Goal: Task Accomplishment & Management: Use online tool/utility

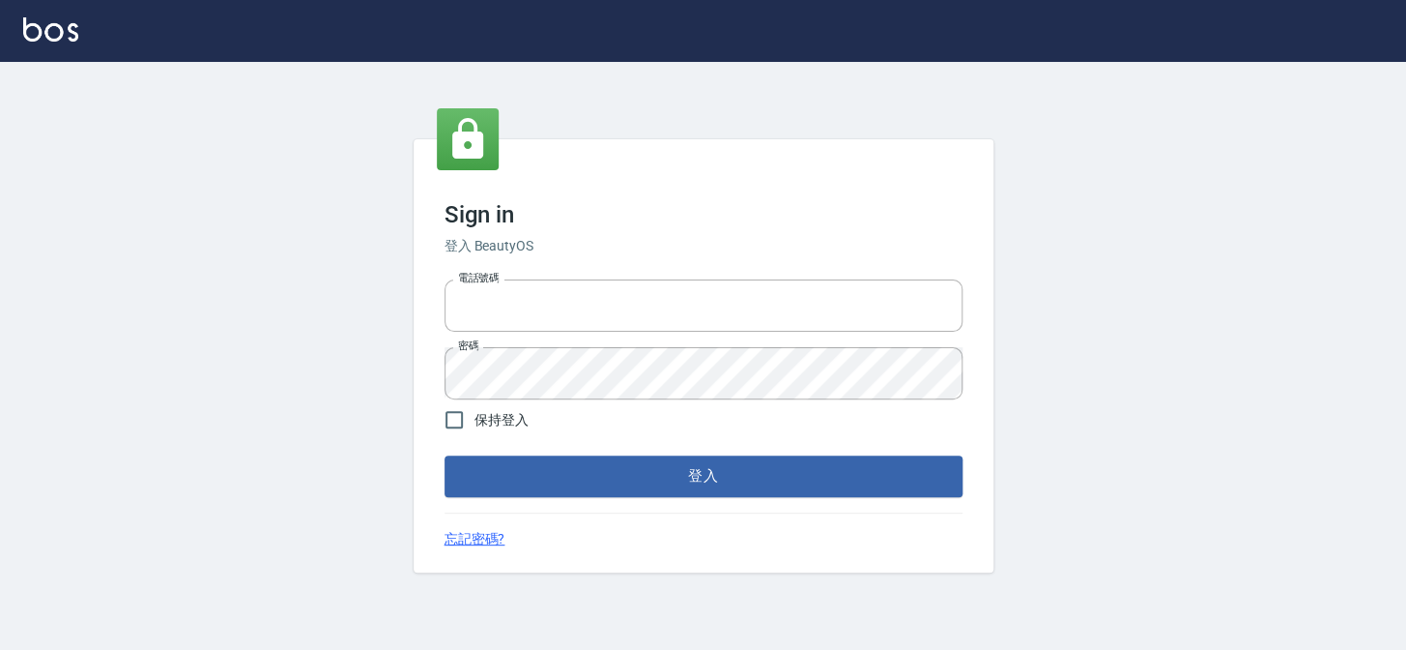
type input "27151227"
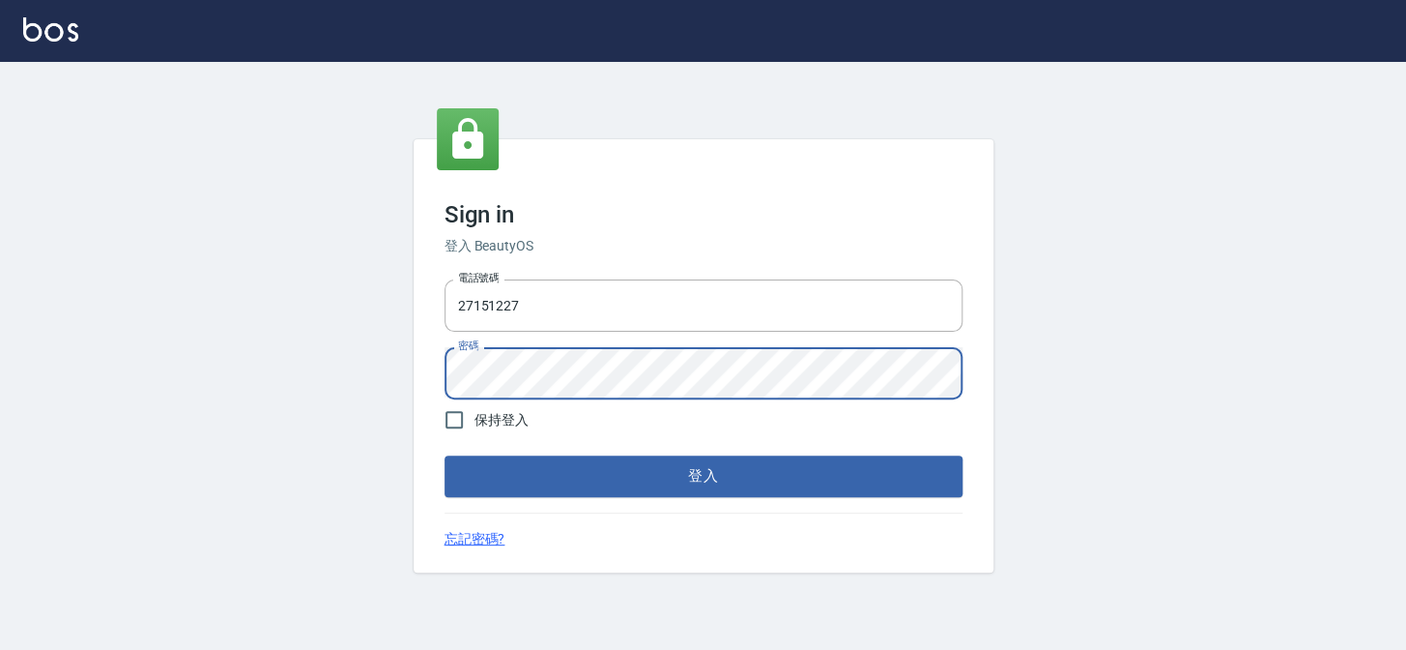
click at [338, 328] on div "Sign in 登入 BeautyOS 電話號碼 [PHONE_NUMBER] 電話號碼 密碼 密碼 保持登入 登入 忘記密碼?" at bounding box center [703, 356] width 1406 height 588
click at [445, 455] on button "登入" at bounding box center [704, 475] width 518 height 41
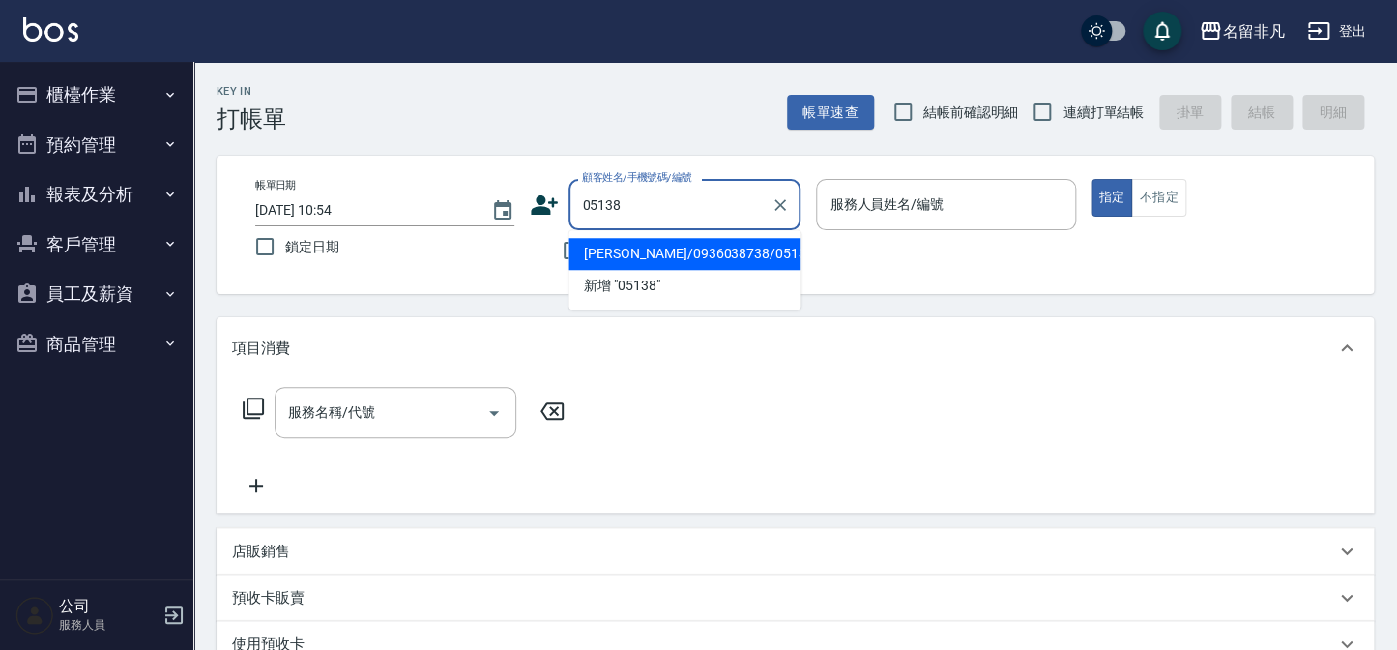
type input "[PERSON_NAME]/0936038738/05138"
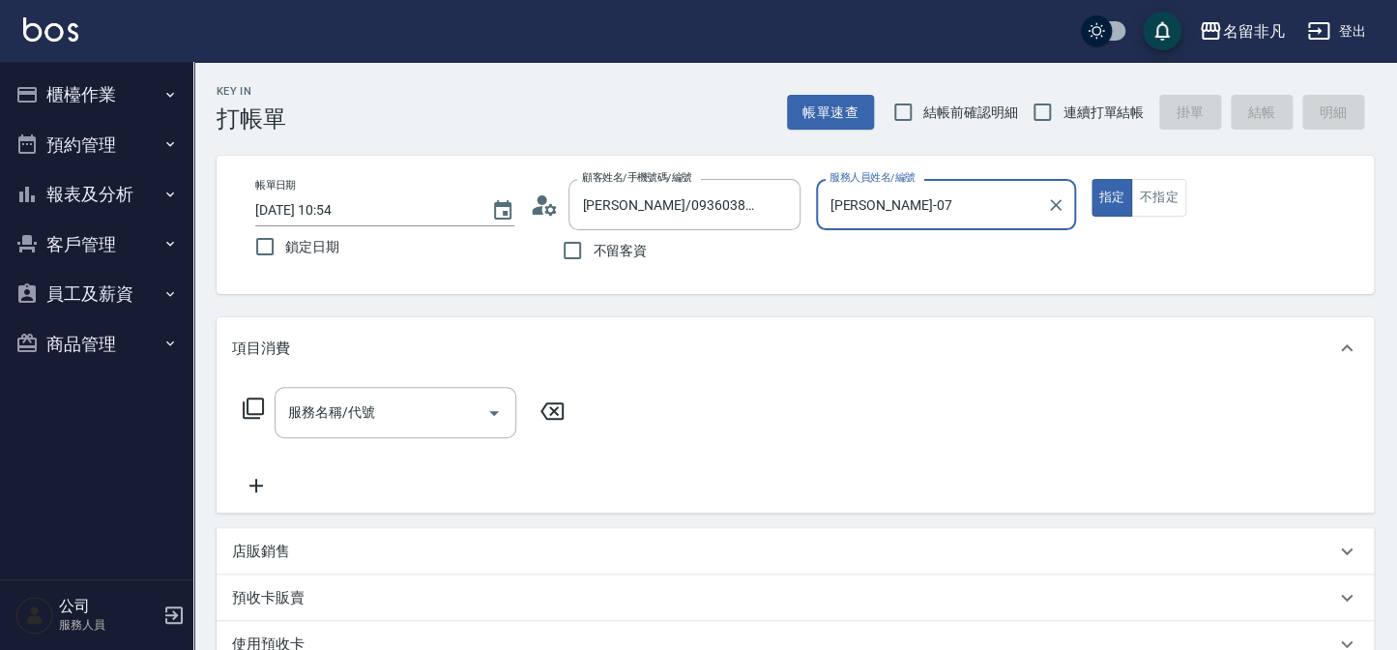
type input "[PERSON_NAME]-07"
click at [367, 376] on div "項目消費" at bounding box center [795, 348] width 1157 height 62
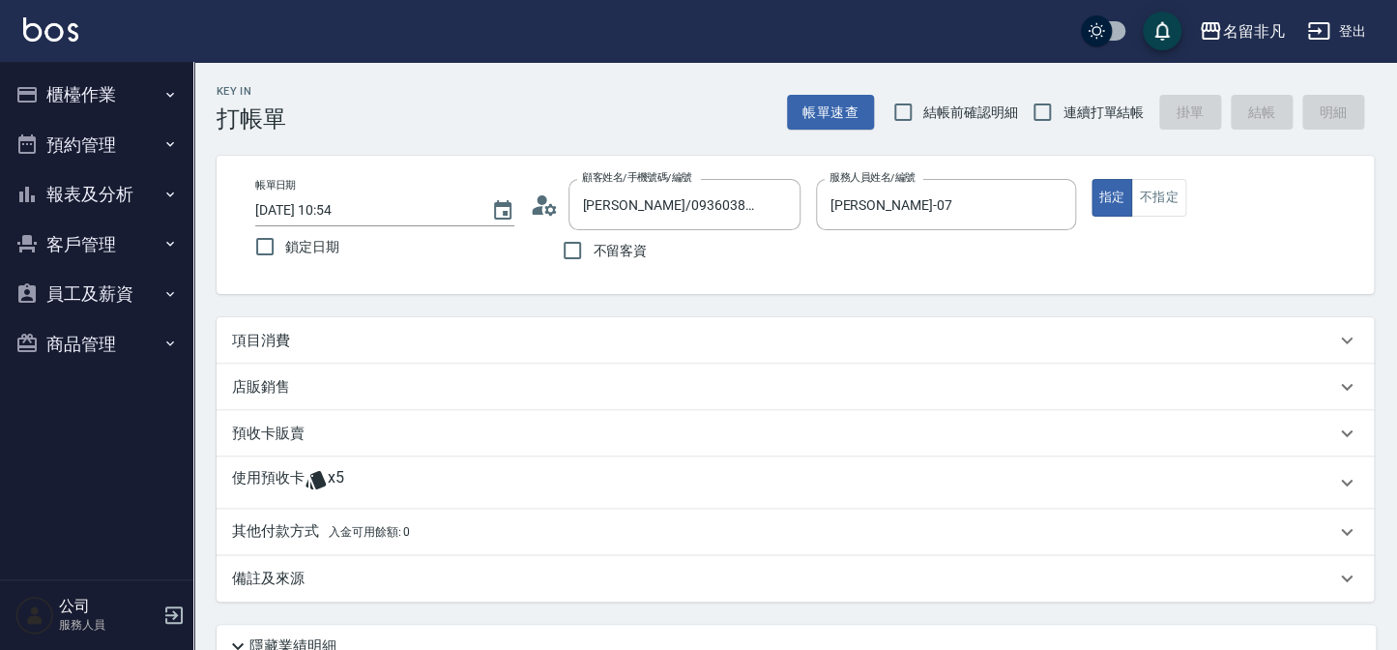
click at [332, 355] on div "項目消費" at bounding box center [795, 340] width 1157 height 46
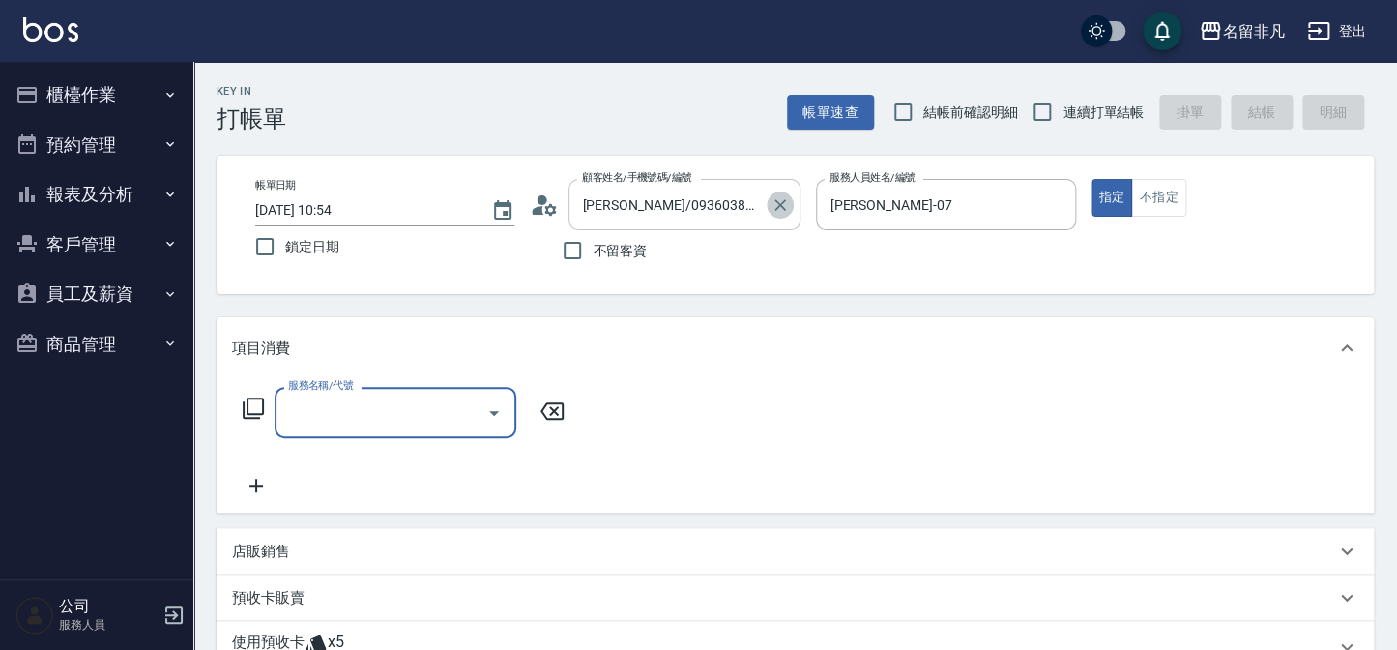
click at [781, 209] on icon "Clear" at bounding box center [779, 204] width 19 height 19
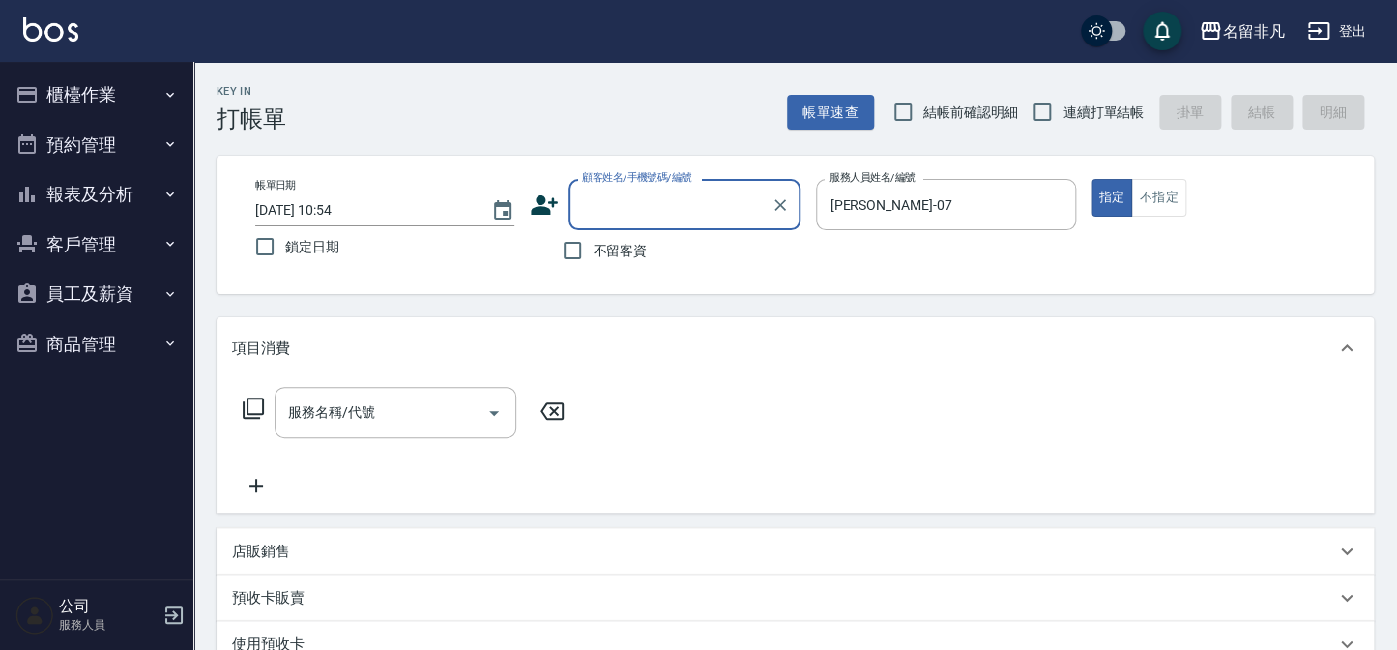
click at [670, 194] on input "顧客姓名/手機號碼/編號" at bounding box center [670, 205] width 186 height 34
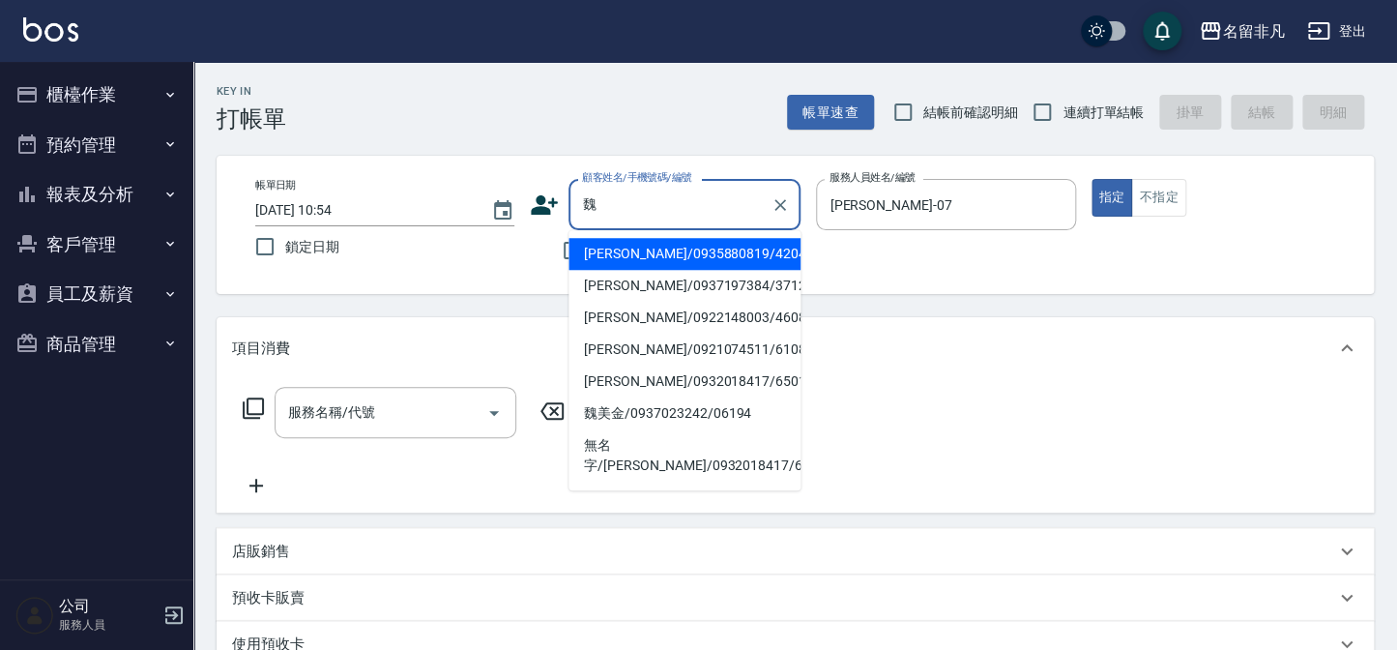
click at [638, 252] on li "[PERSON_NAME]/0935880819/420429" at bounding box center [684, 254] width 232 height 32
type input "[PERSON_NAME]/0935880819/420429"
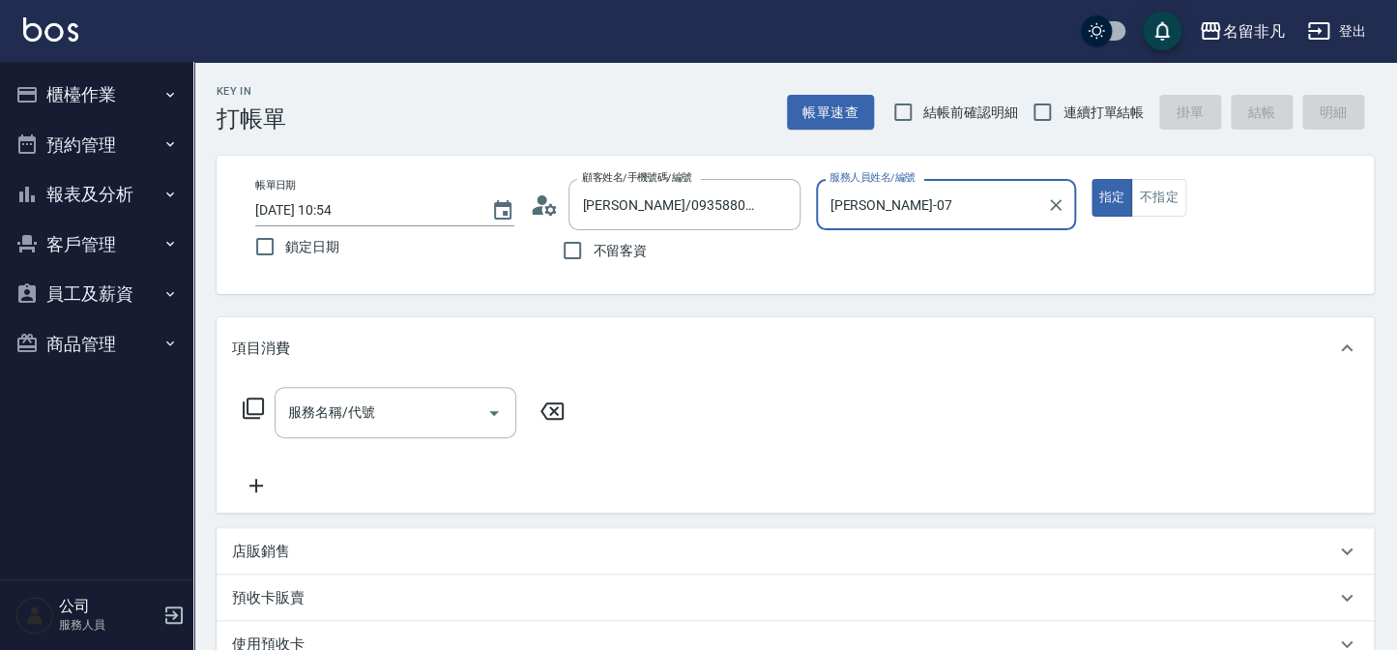
click at [334, 448] on div "服務名稱/代號 服務名稱/代號" at bounding box center [404, 442] width 344 height 110
click at [338, 429] on div "服務名稱/代號" at bounding box center [395, 412] width 242 height 51
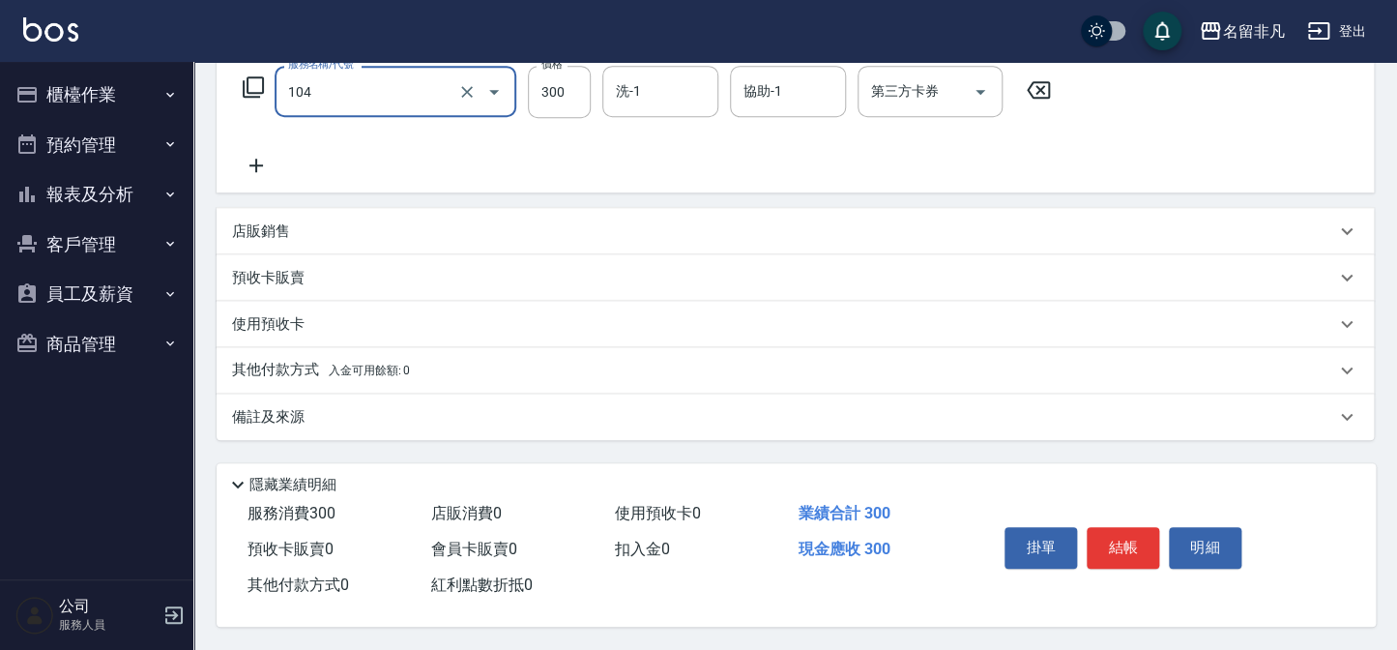
scroll to position [326, 0]
type input "洗髮(104)"
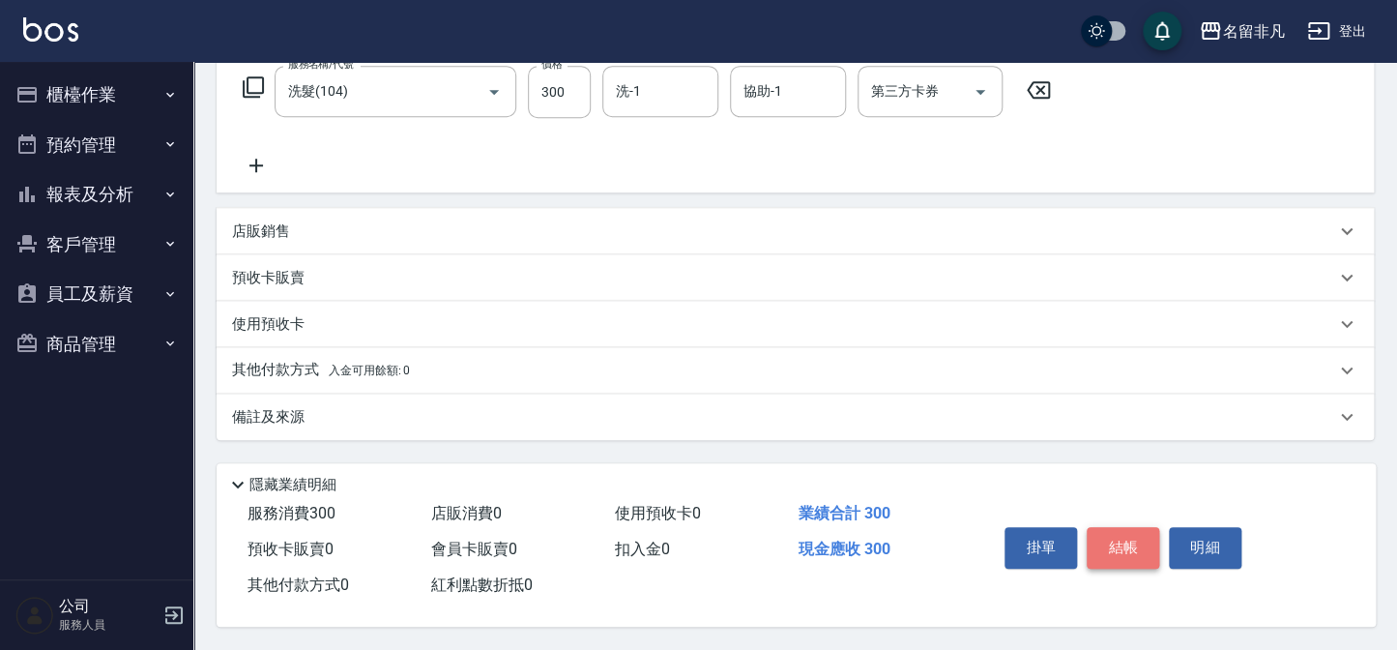
click at [1126, 535] on button "結帳" at bounding box center [1122, 547] width 72 height 41
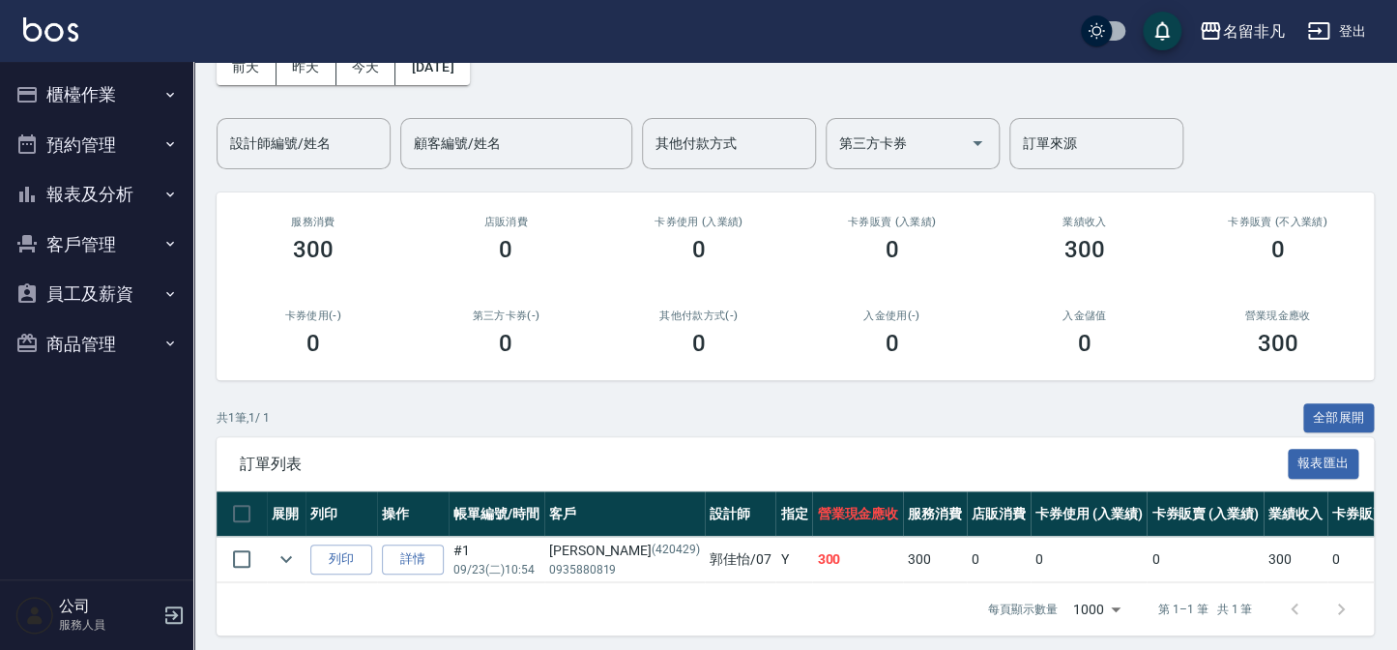
scroll to position [128, 0]
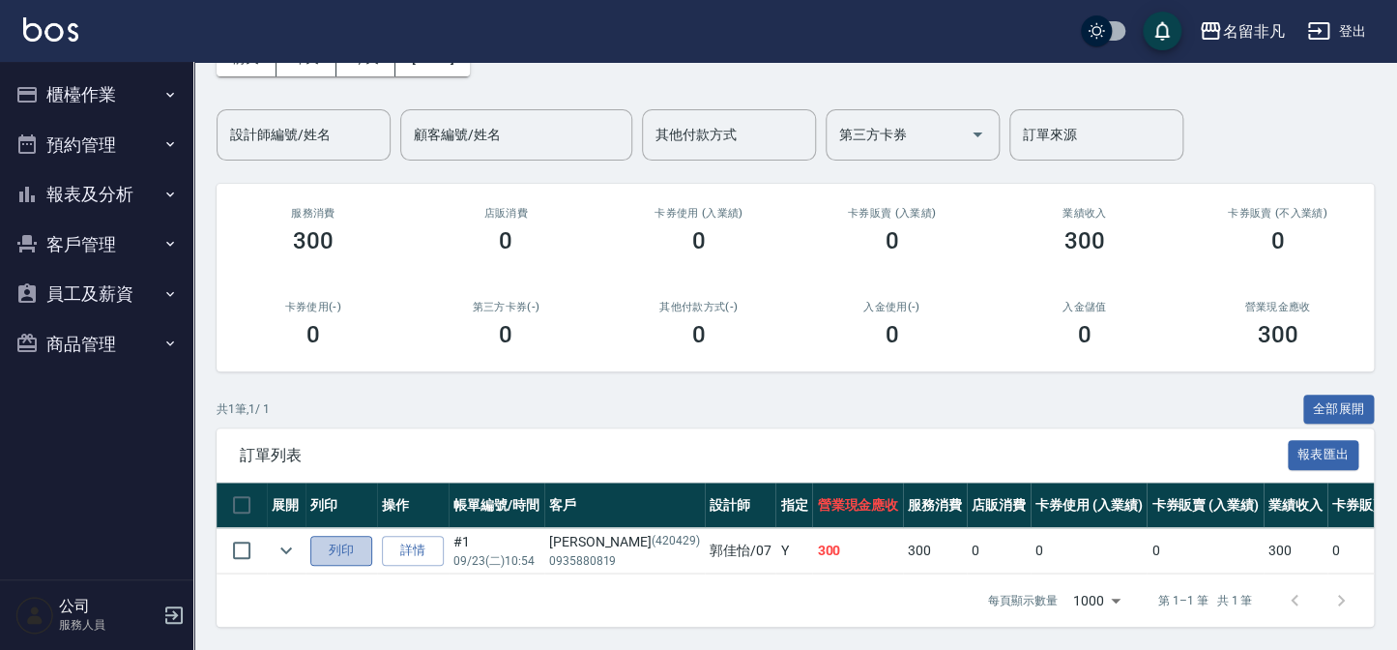
click at [338, 547] on button "列印" at bounding box center [341, 550] width 62 height 30
click at [95, 188] on button "報表及分析" at bounding box center [97, 194] width 178 height 50
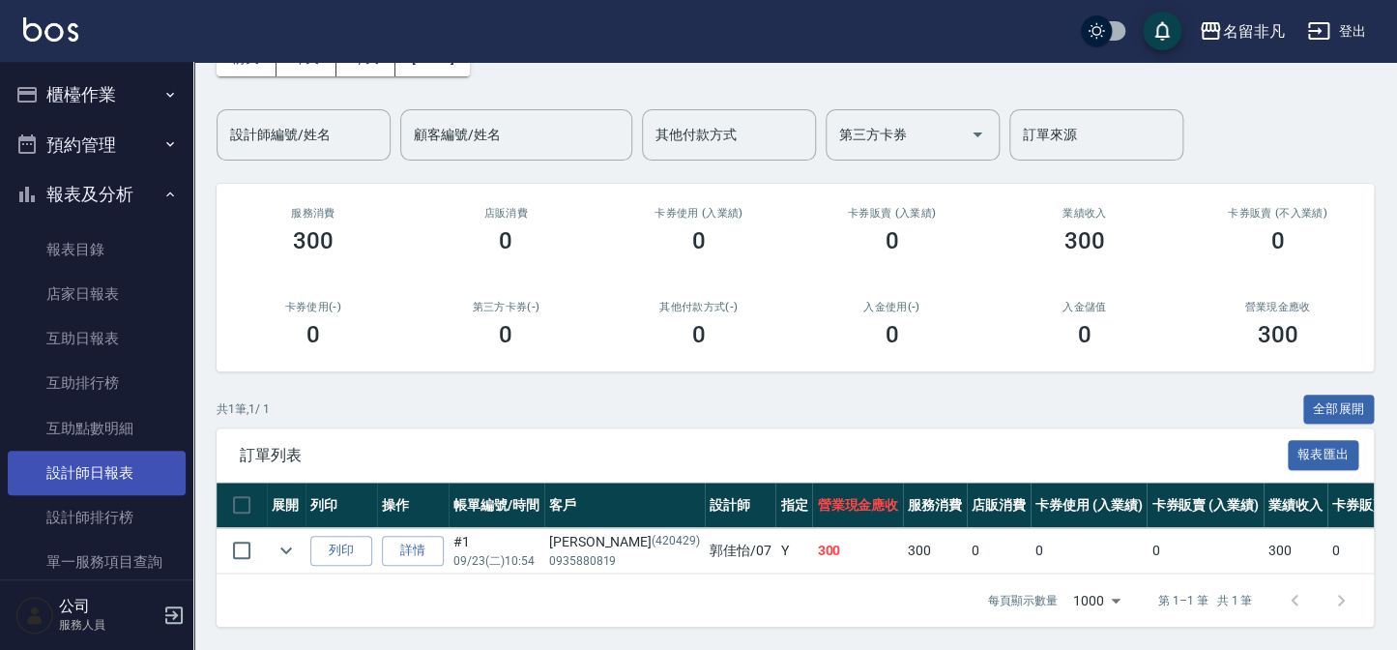
click at [144, 468] on link "設計師日報表" at bounding box center [97, 472] width 178 height 44
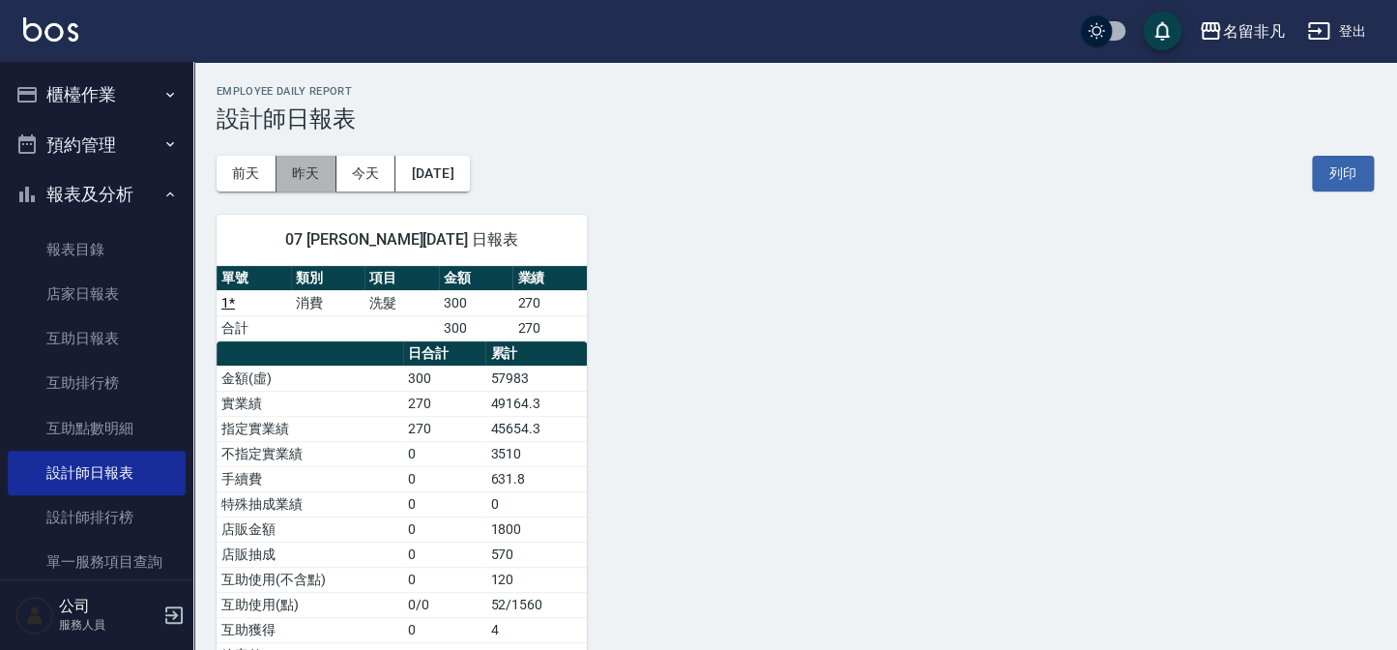
click at [314, 186] on button "昨天" at bounding box center [306, 174] width 60 height 36
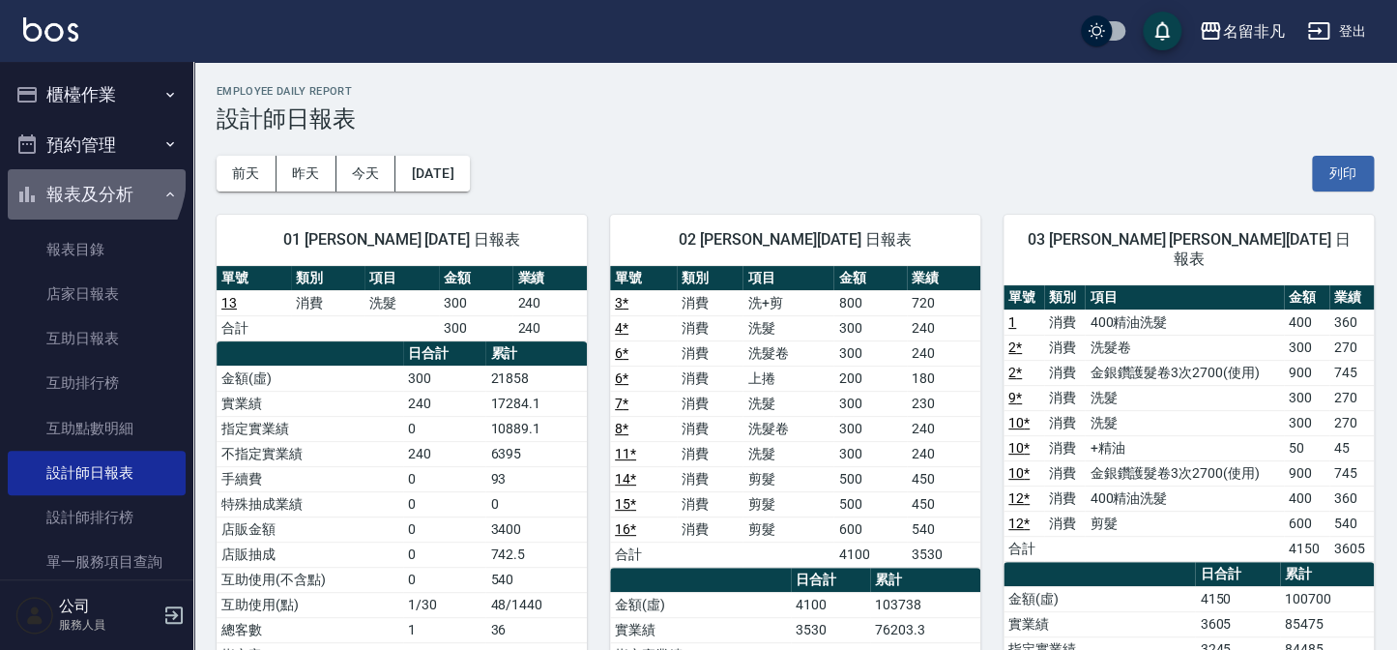
click at [77, 175] on button "報表及分析" at bounding box center [97, 194] width 178 height 50
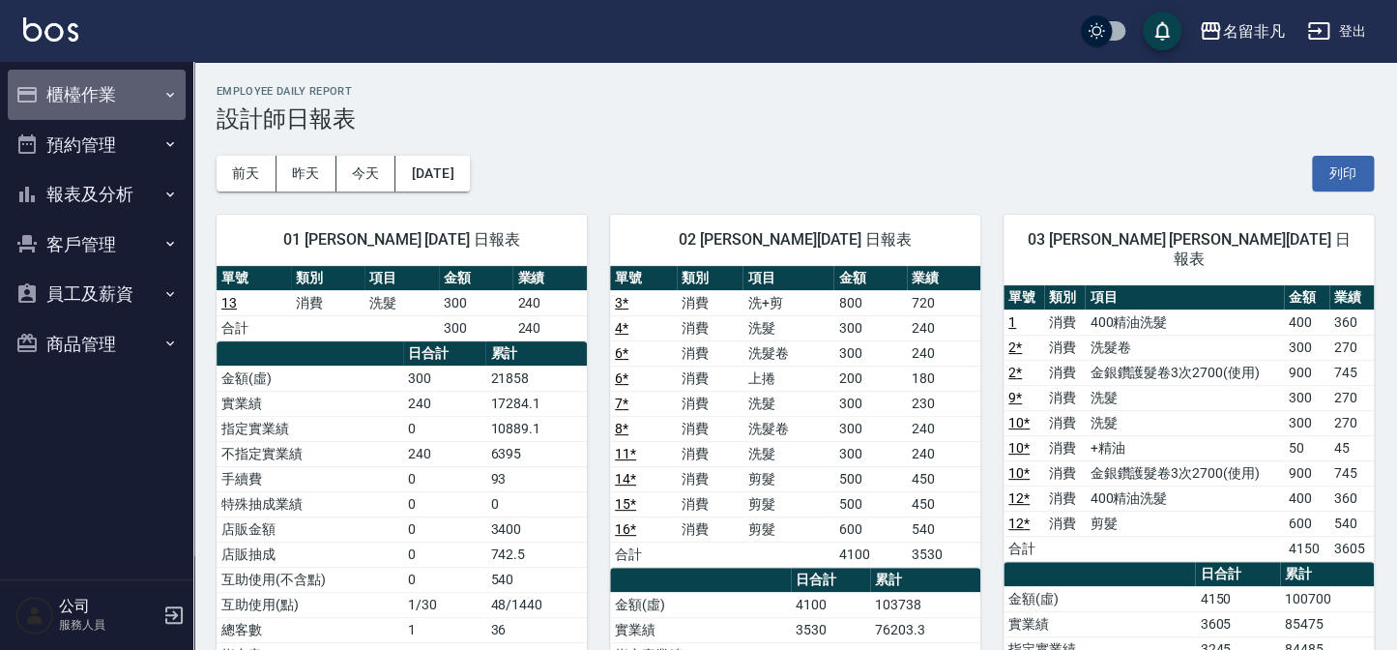
click at [69, 87] on button "櫃檯作業" at bounding box center [97, 95] width 178 height 50
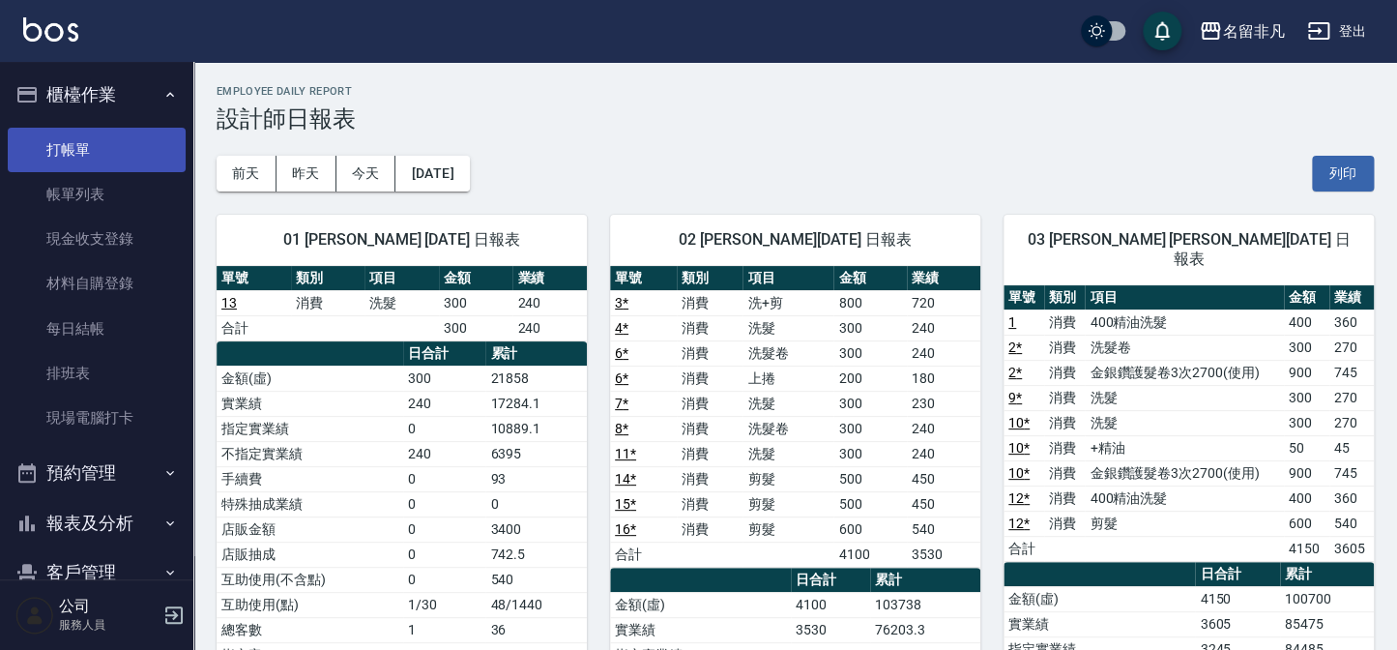
click at [82, 144] on link "打帳單" at bounding box center [97, 150] width 178 height 44
